Goal: Task Accomplishment & Management: Use online tool/utility

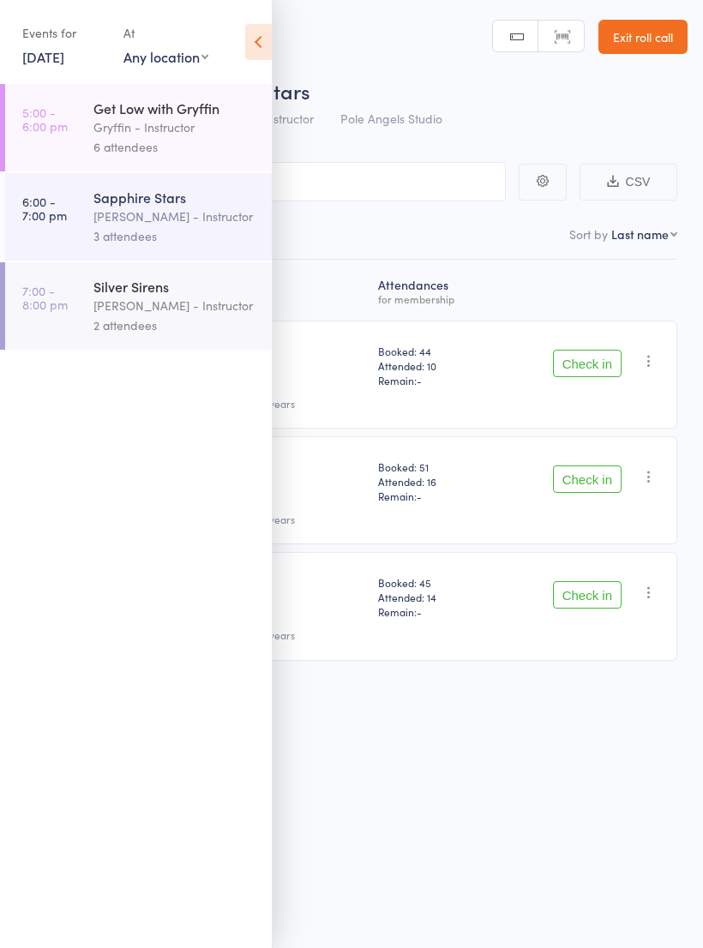
click at [252, 51] on icon at bounding box center [258, 42] width 27 height 36
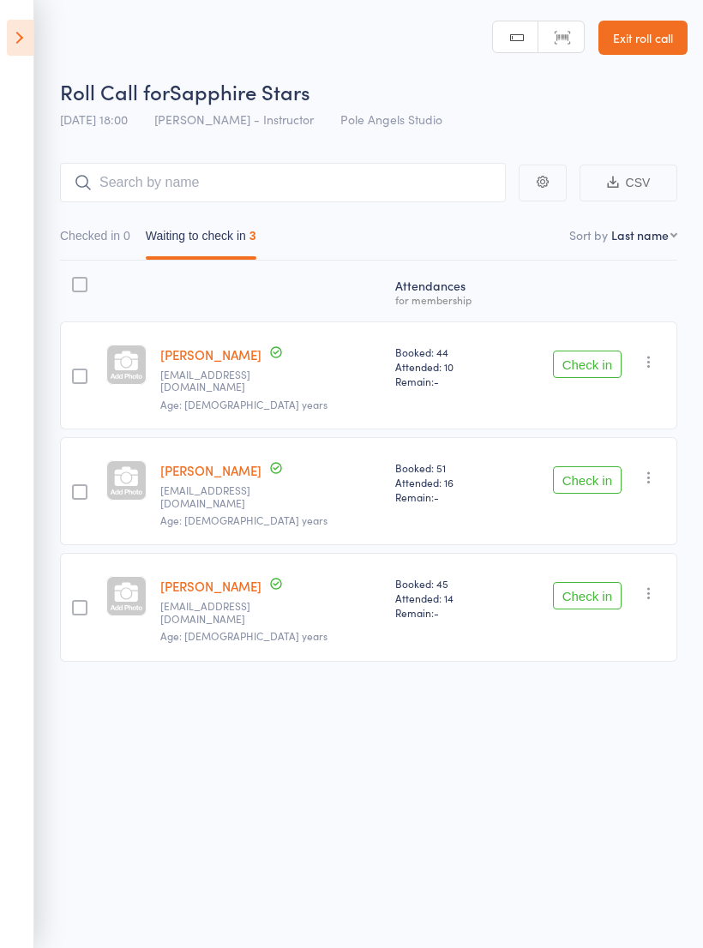
click at [598, 466] on button "Check in" at bounding box center [587, 479] width 69 height 27
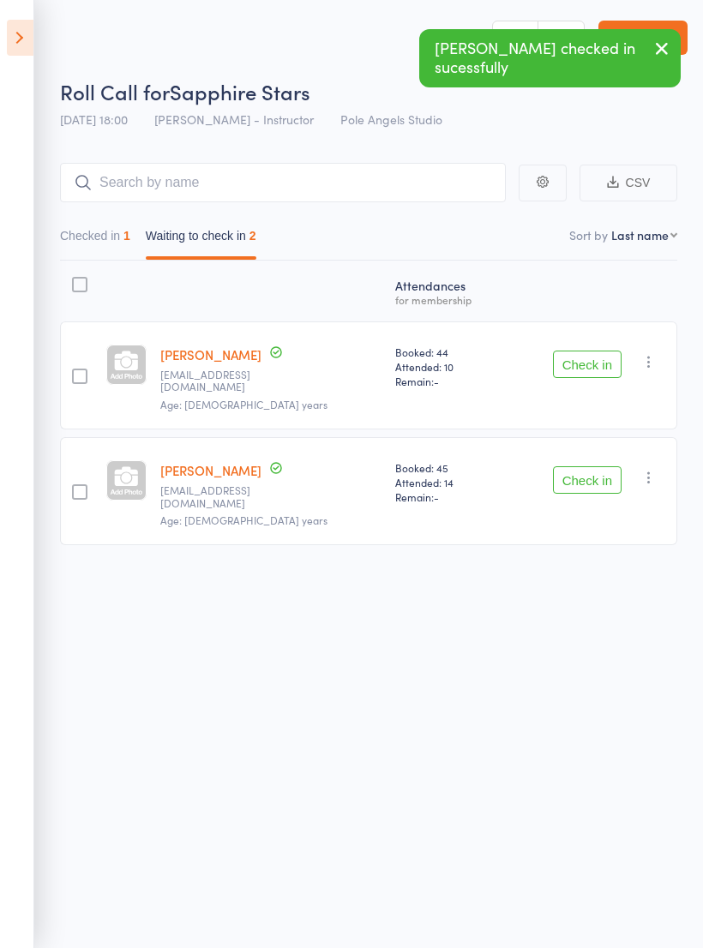
click at [588, 466] on button "Check in" at bounding box center [587, 479] width 69 height 27
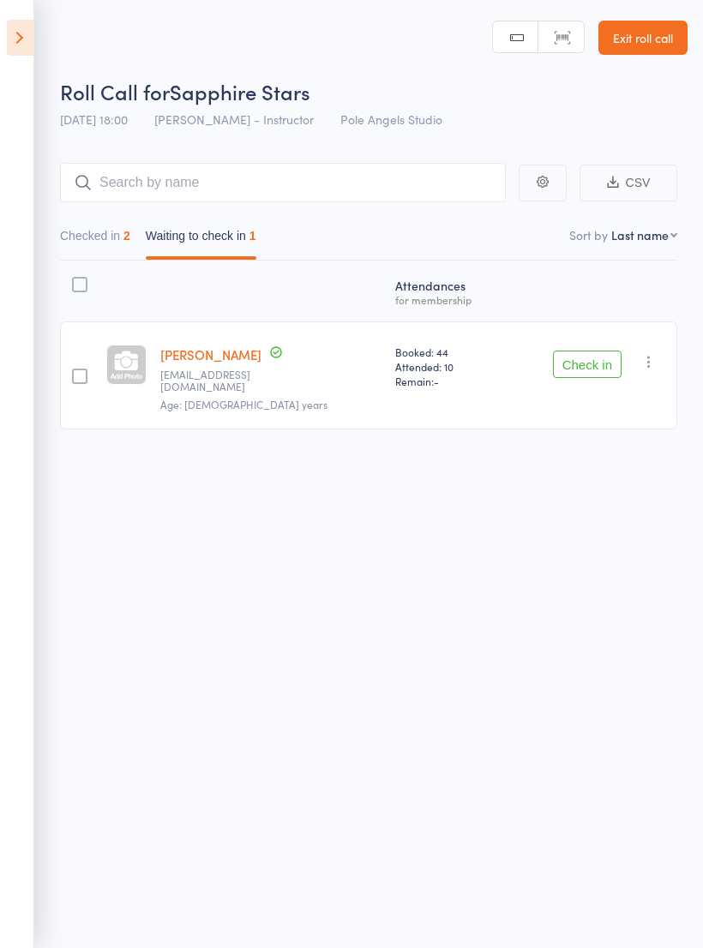
click at [590, 365] on button "Check in" at bounding box center [587, 363] width 69 height 27
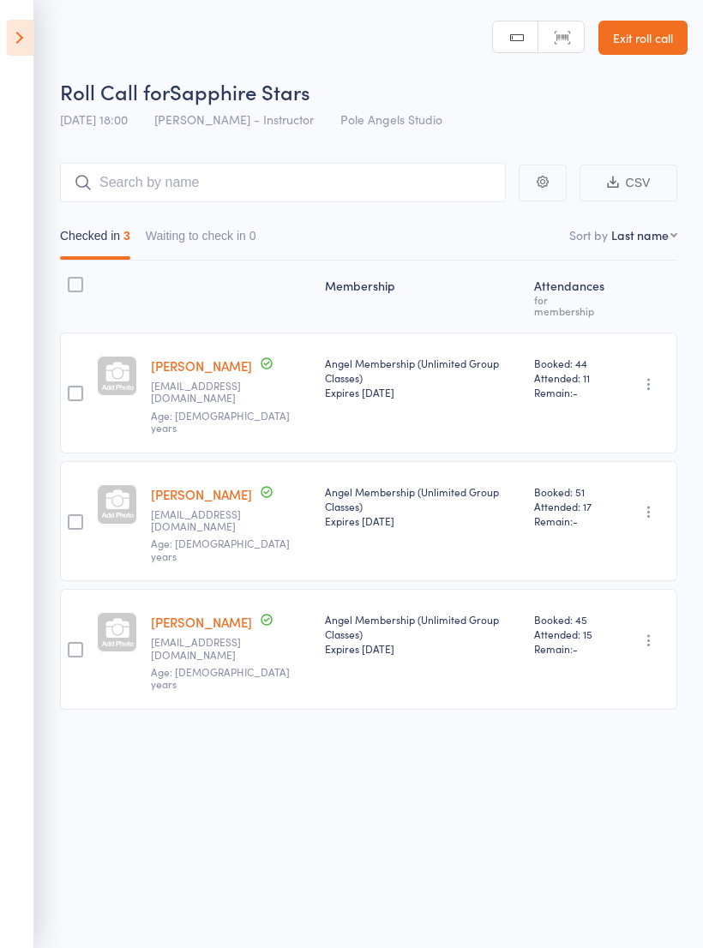
click at [33, 46] on icon at bounding box center [20, 38] width 27 height 36
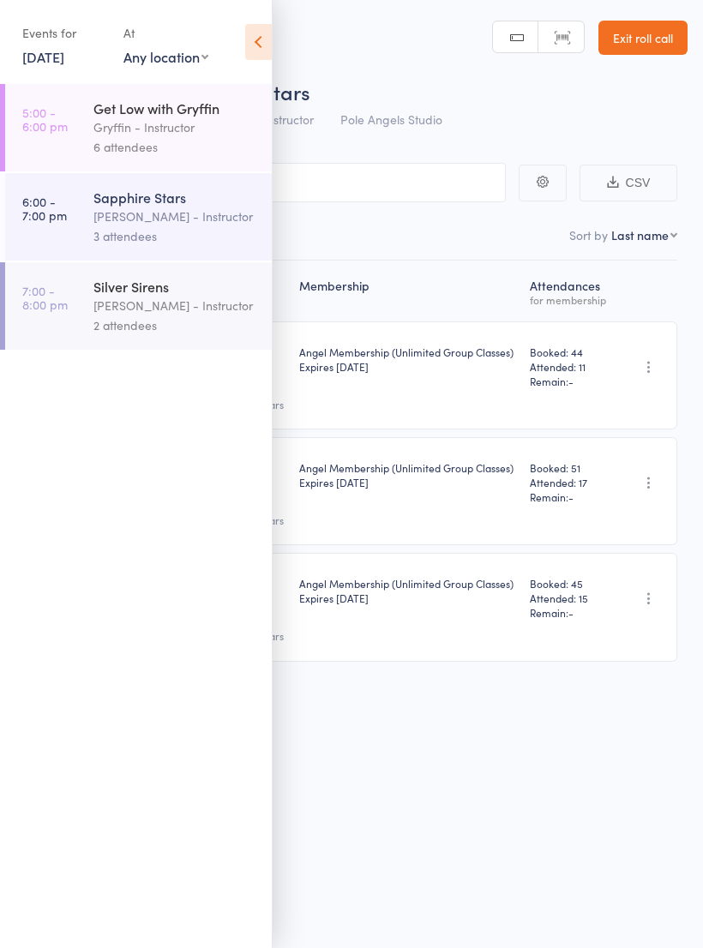
click at [139, 126] on div "Gryffin - Instructor" at bounding box center [175, 127] width 164 height 20
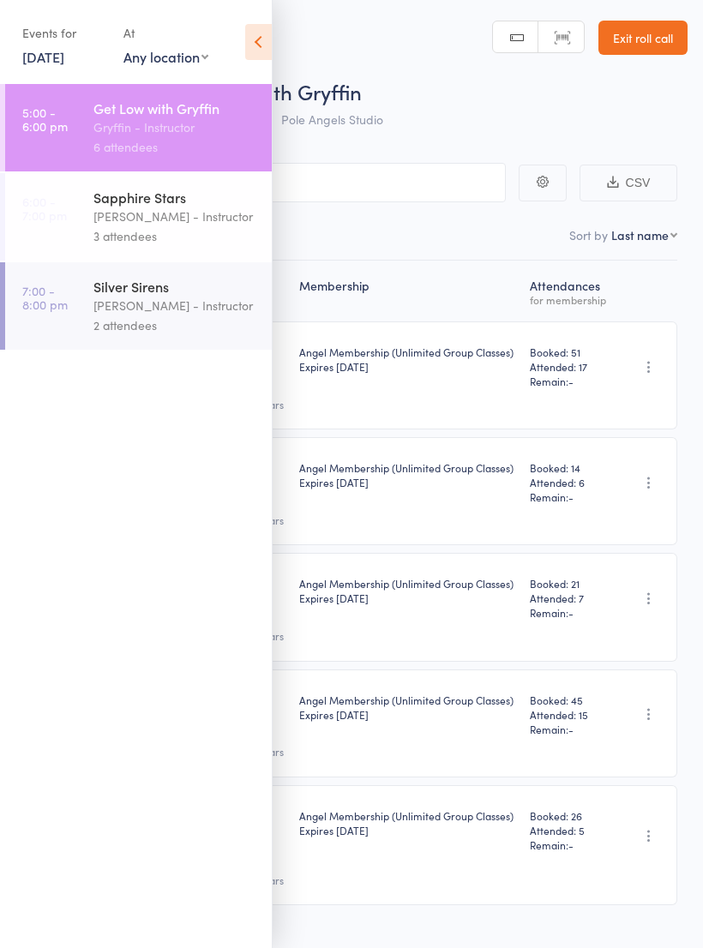
click at [47, 206] on time "6:00 - 7:00 pm" at bounding box center [44, 207] width 45 height 27
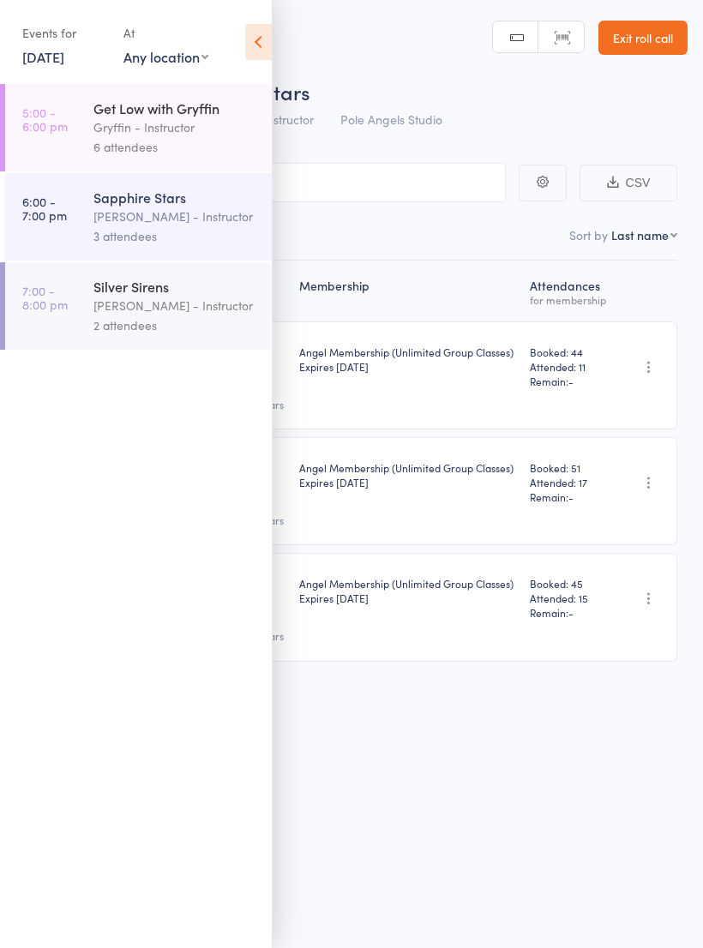
click at [105, 314] on div "[PERSON_NAME] - Instructor" at bounding box center [175, 306] width 164 height 20
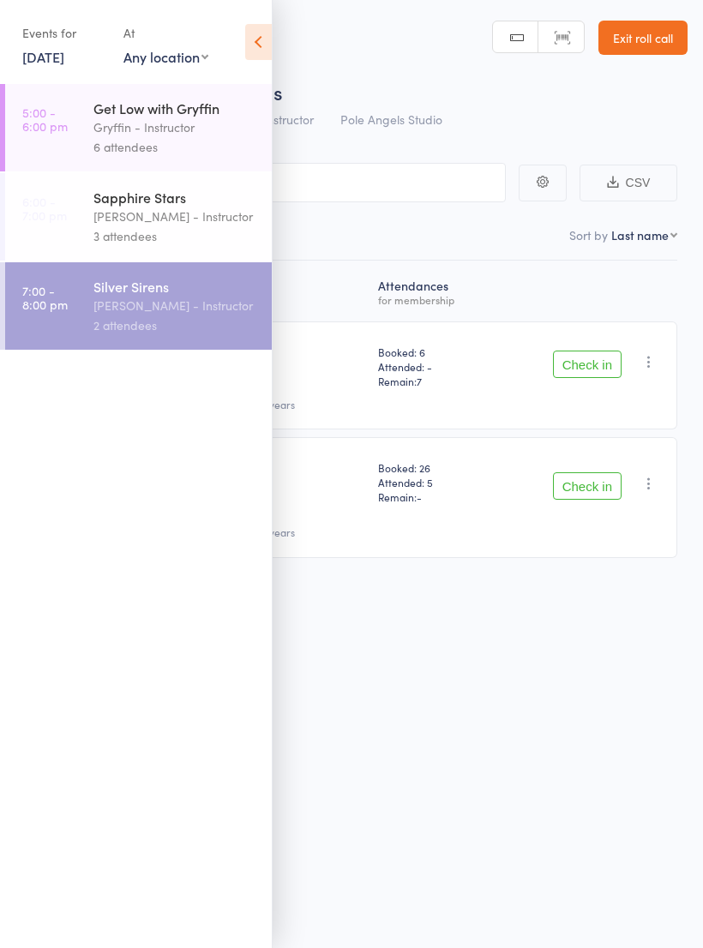
click at [254, 33] on icon at bounding box center [258, 42] width 27 height 36
